Goal: Task Accomplishment & Management: Manage account settings

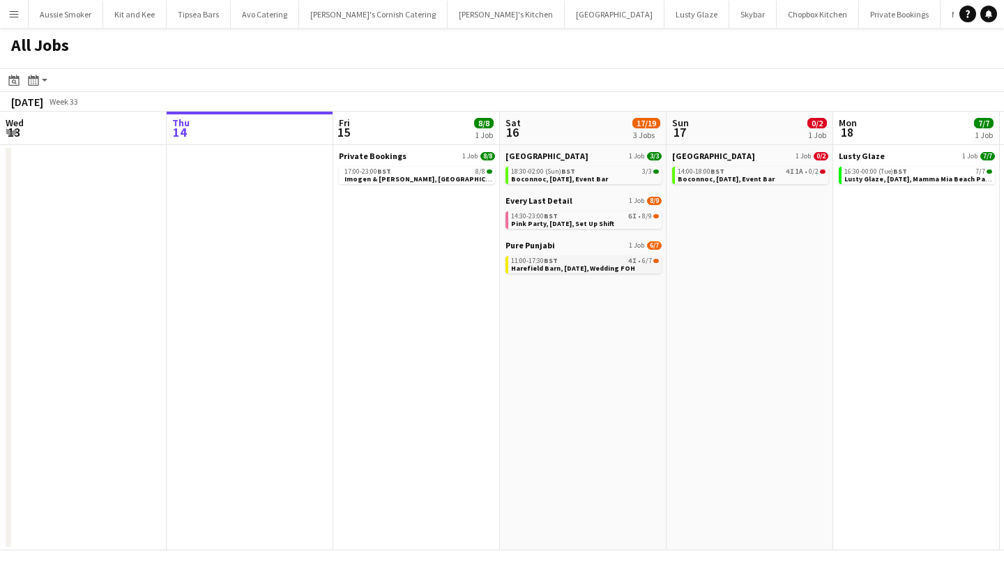
click at [529, 268] on span "Harefield Barn, [DATE], Wedding FOH" at bounding box center [573, 268] width 124 height 9
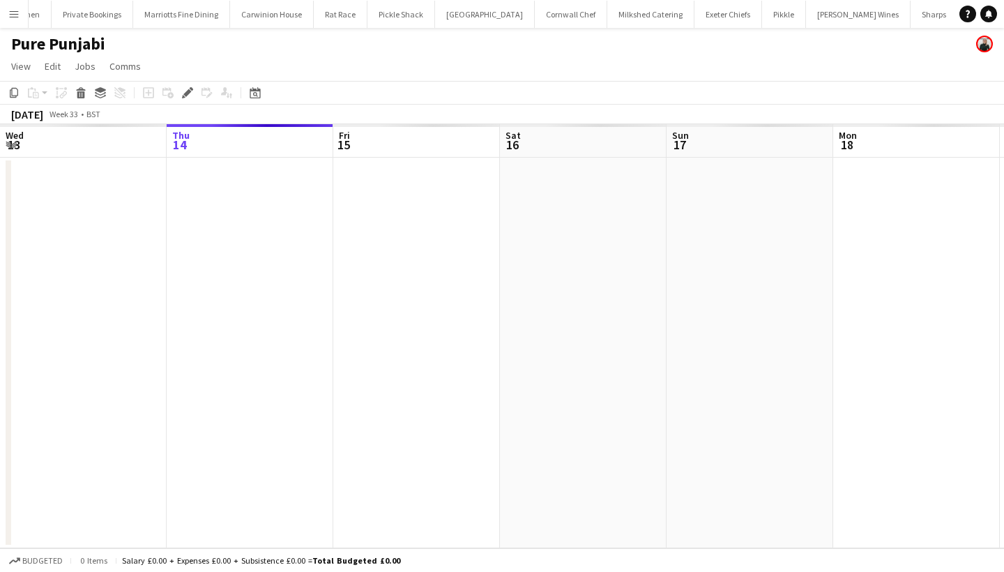
scroll to position [0, 479]
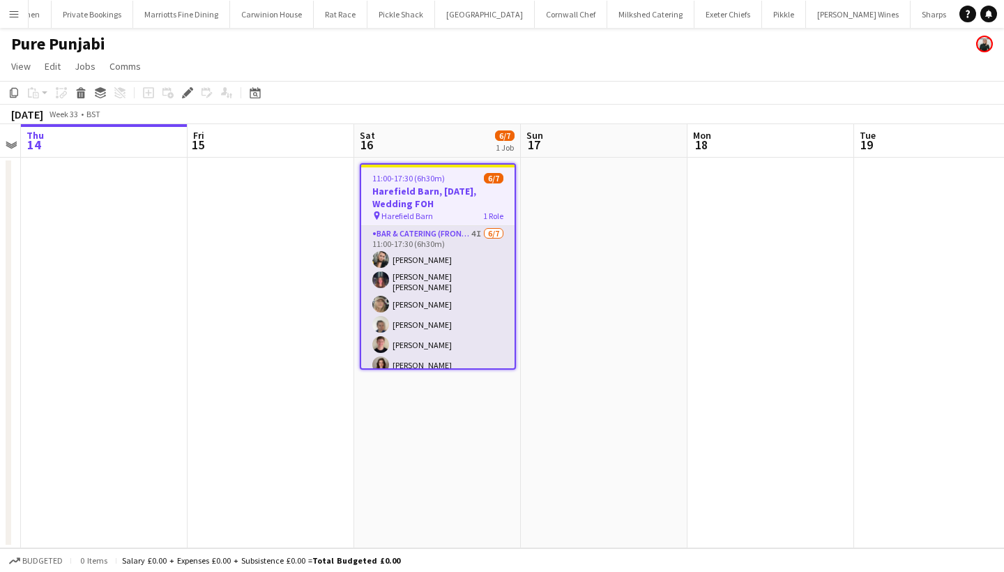
click at [436, 335] on app-card-role "Bar & Catering (Front of House) 4I 6/7 11:00-17:30 (6h30m) Lucy Forbes Molly Vi…" at bounding box center [437, 312] width 153 height 173
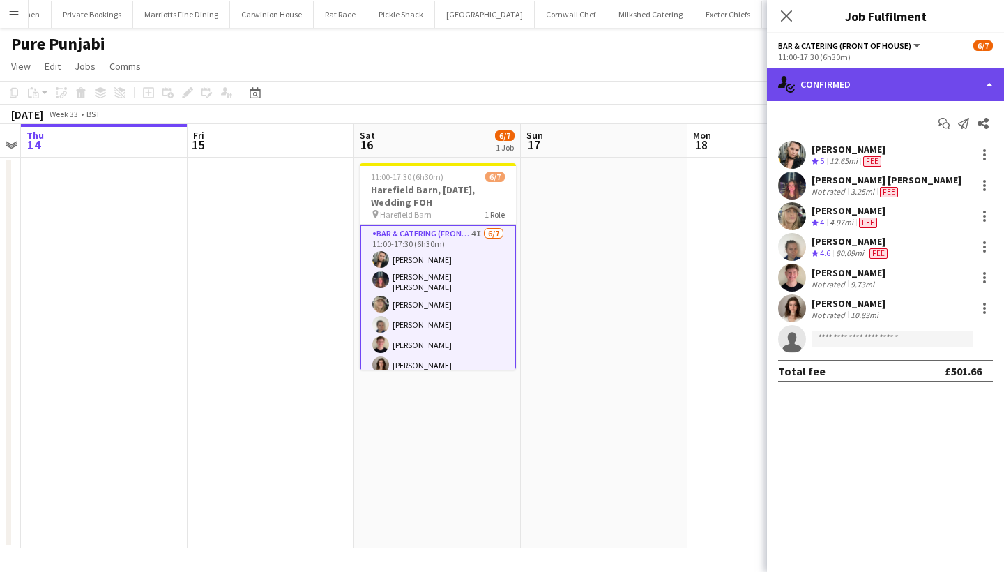
click at [887, 79] on div "single-neutral-actions-check-2 Confirmed" at bounding box center [885, 84] width 237 height 33
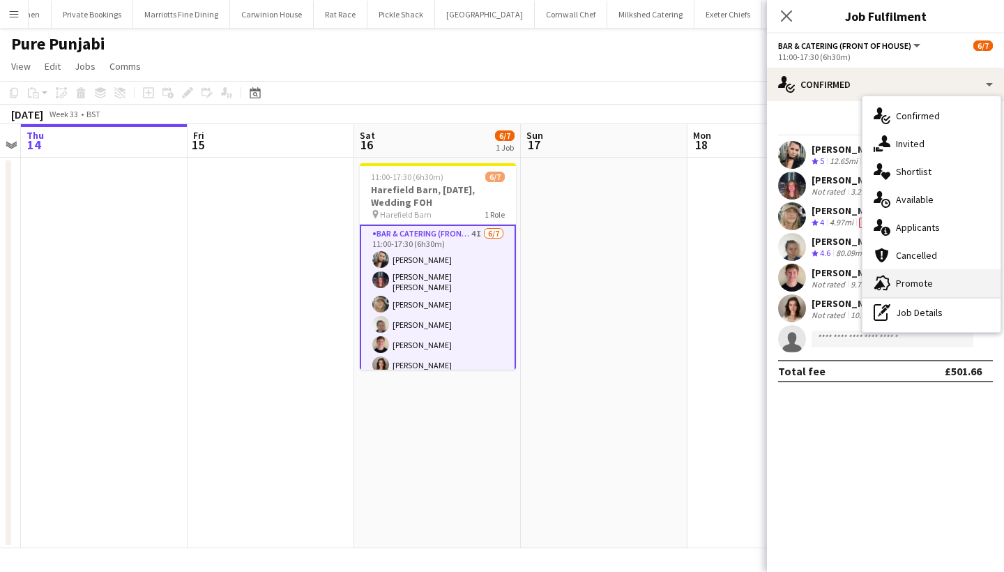
click at [915, 277] on div "advertising-megaphone Promote" at bounding box center [932, 283] width 138 height 28
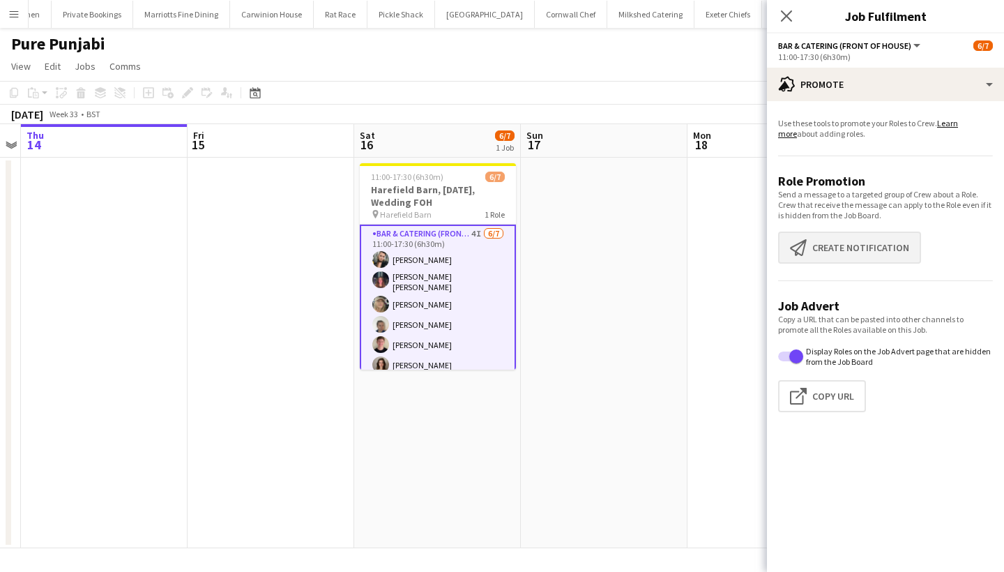
click at [843, 253] on button "Create notification Create notification" at bounding box center [849, 248] width 143 height 32
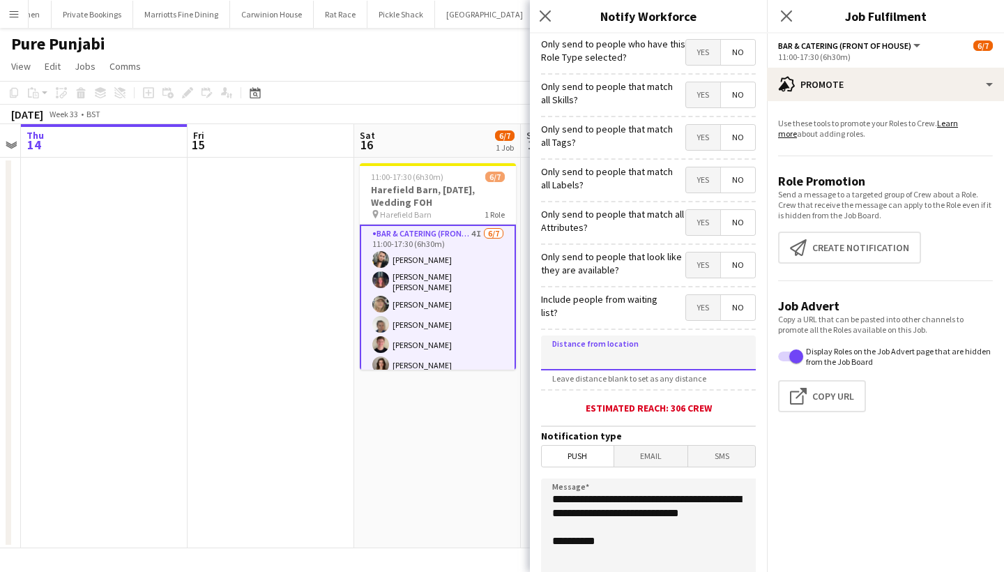
click at [603, 366] on input at bounding box center [648, 353] width 215 height 35
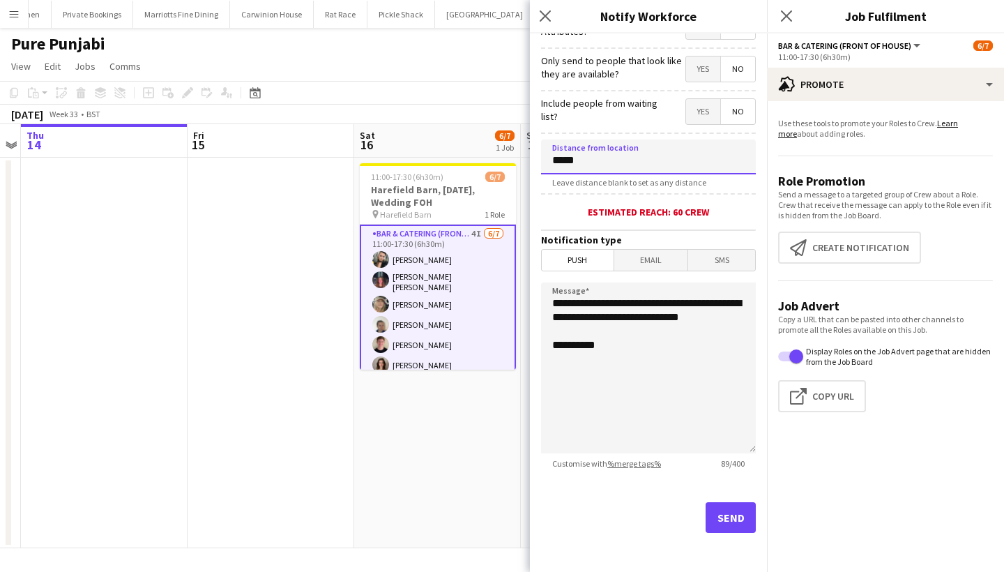
scroll to position [196, 0]
type input "*****"
click at [716, 508] on button "Send" at bounding box center [731, 517] width 50 height 31
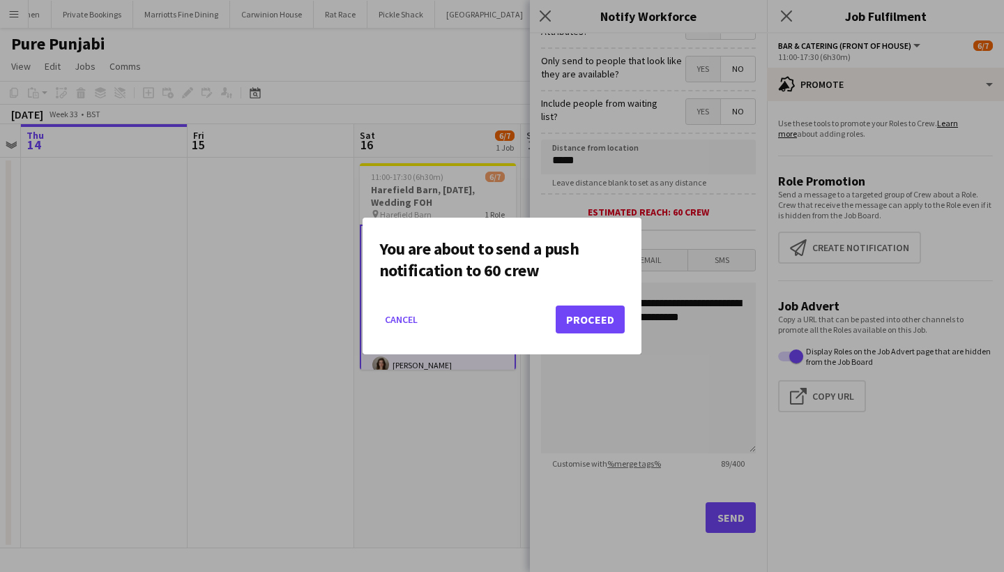
click at [592, 318] on button "Proceed" at bounding box center [590, 320] width 69 height 28
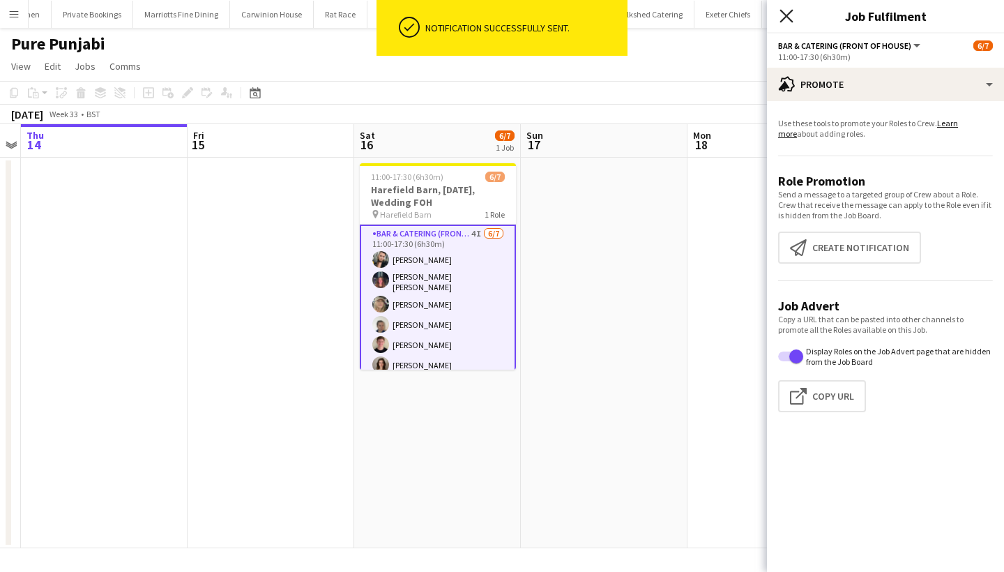
click at [783, 20] on icon at bounding box center [786, 15] width 13 height 13
